Goal: Transaction & Acquisition: Book appointment/travel/reservation

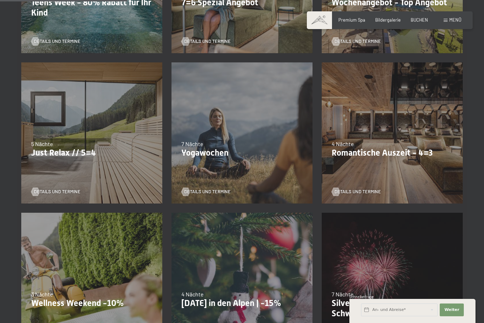
scroll to position [274, 0]
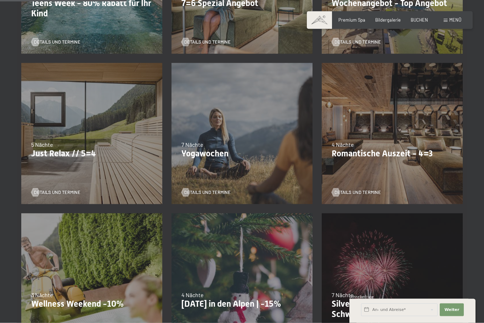
click at [439, 202] on div "09.11.–05.12.2025 08.12.–19.12.2025 11.01.–23.01.2026 08.03.–27.03.2026 29.03.–…" at bounding box center [392, 134] width 150 height 150
click at [373, 151] on p "Romantische Auszeit - 4=3" at bounding box center [392, 154] width 121 height 10
click at [376, 193] on span "Details und Termine" at bounding box center [358, 192] width 46 height 6
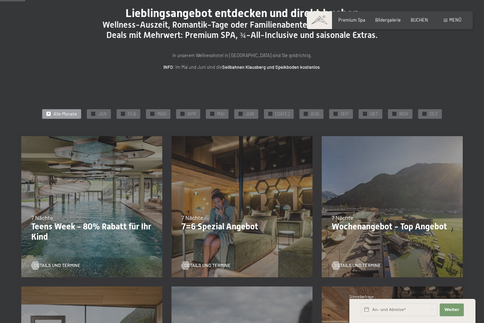
scroll to position [53, 0]
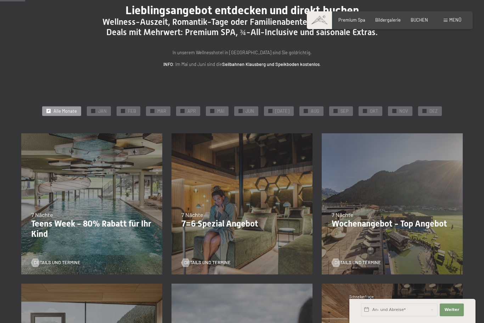
click at [391, 219] on p "Wochenangebot - Top Angebot" at bounding box center [392, 224] width 121 height 10
click at [362, 261] on span "Details und Termine" at bounding box center [358, 263] width 46 height 6
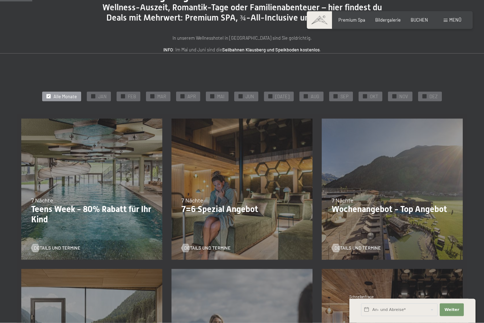
scroll to position [68, 0]
click at [224, 185] on span "Einwilligung Marketing*" at bounding box center [202, 181] width 59 height 7
click at [170, 185] on input "Einwilligung Marketing*" at bounding box center [166, 181] width 7 height 7
click at [210, 245] on span "Details und Termine" at bounding box center [207, 248] width 46 height 6
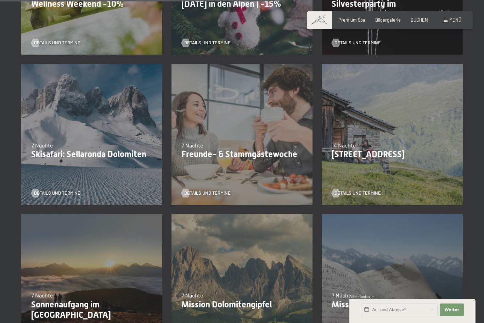
scroll to position [575, 0]
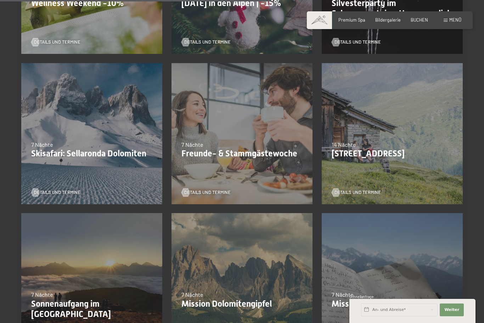
click at [212, 187] on div "Details und Termine" at bounding box center [240, 188] width 117 height 15
click at [208, 189] on span "Details und Termine" at bounding box center [207, 192] width 46 height 6
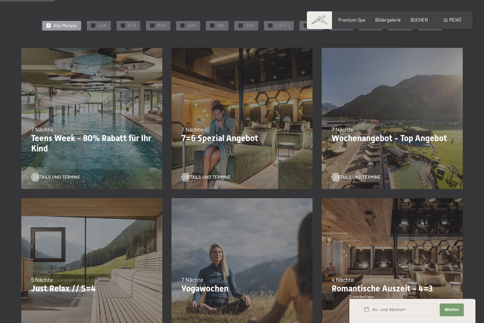
scroll to position [118, 0]
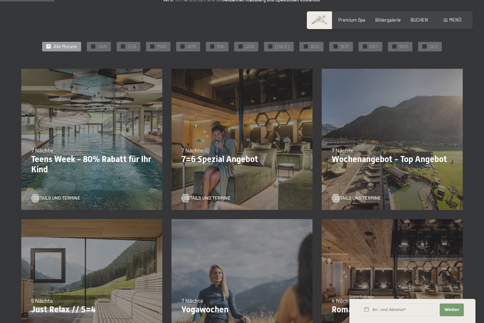
click at [211, 185] on span "Einwilligung Marketing*" at bounding box center [202, 181] width 59 height 7
click at [170, 185] on input "Einwilligung Marketing*" at bounding box center [166, 181] width 7 height 7
click at [201, 185] on span "Einwilligung Marketing*" at bounding box center [202, 181] width 59 height 7
click at [170, 185] on input "Einwilligung Marketing*" at bounding box center [166, 181] width 7 height 7
checkbox input "false"
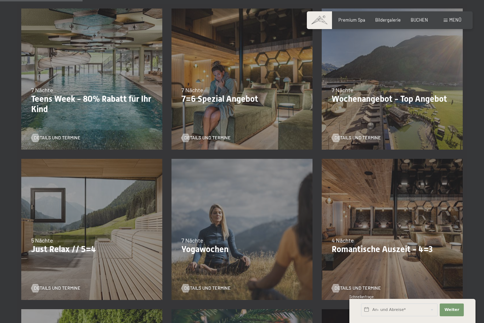
scroll to position [183, 0]
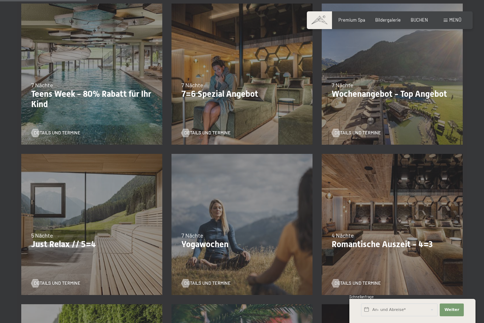
click at [407, 242] on p "Romantische Auszeit - 4=3" at bounding box center [392, 244] width 121 height 10
click at [352, 283] on span "Details und Termine" at bounding box center [358, 283] width 46 height 6
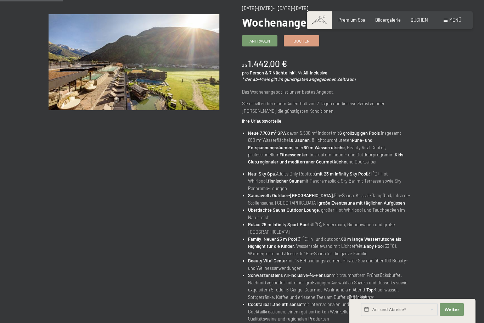
scroll to position [79, 0]
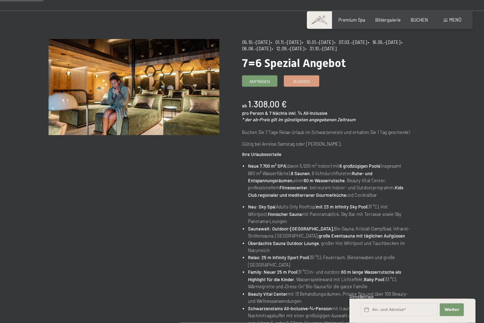
scroll to position [44, 0]
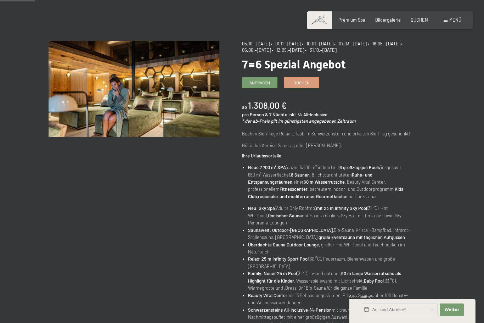
click at [6, 183] on div "Angebot wechseln (9 / 15) 05.10.–26.10.2025 • 01.11.–21.12.2025 • 10.01.–01.02.…" at bounding box center [242, 268] width 484 height 455
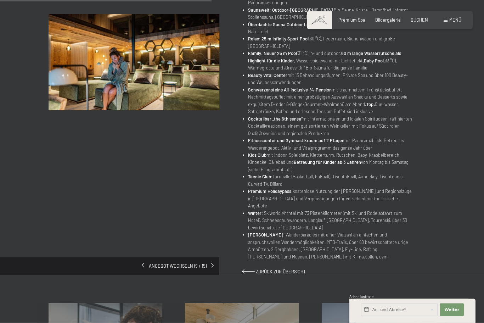
scroll to position [261, 0]
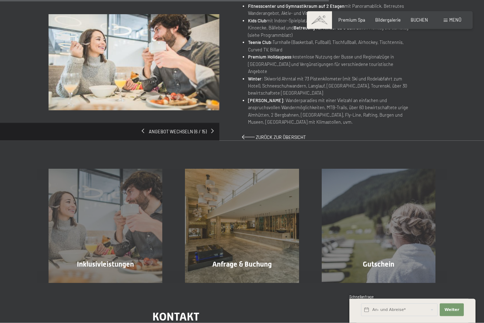
scroll to position [439, 0]
